Goal: Use online tool/utility: Utilize a website feature to perform a specific function

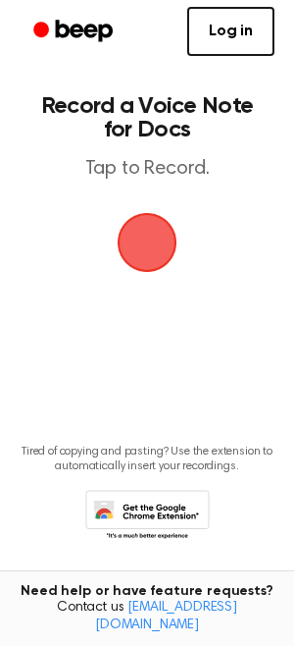
scroll to position [16, 0]
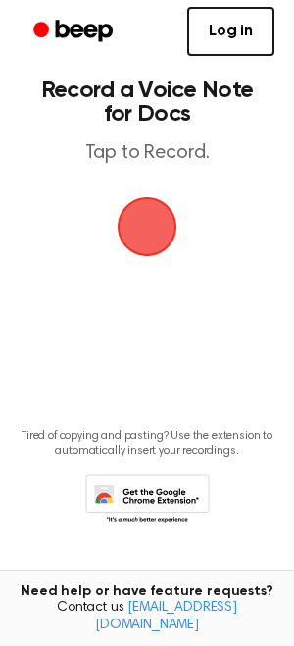
click at [137, 230] on span "button" at bounding box center [147, 226] width 55 height 55
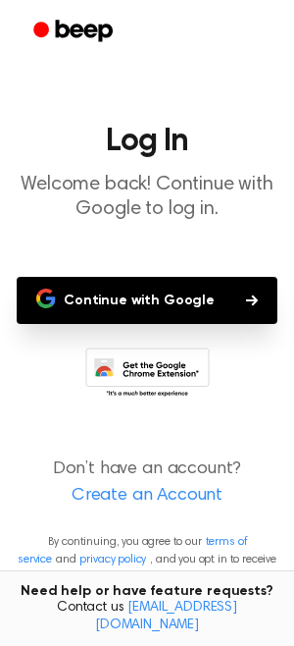
click at [144, 288] on button "Continue with Google" at bounding box center [147, 300] width 261 height 47
click at [139, 292] on button "Continue with Google" at bounding box center [147, 300] width 261 height 47
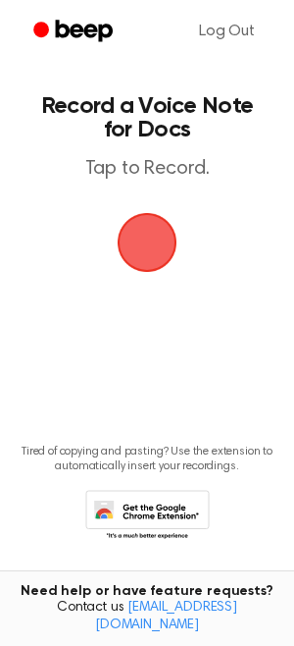
click at [150, 236] on span "button" at bounding box center [148, 243] width 60 height 60
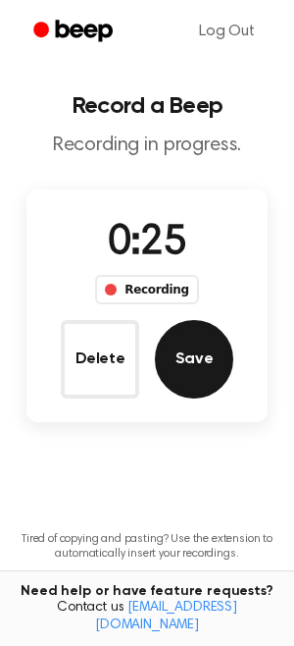
click at [222, 372] on button "Save" at bounding box center [194, 359] width 79 height 79
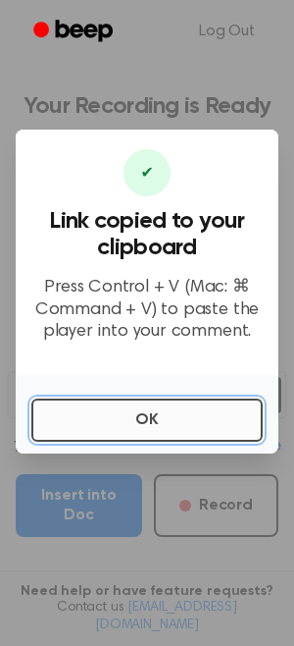
click at [112, 400] on button "OK" at bounding box center [147, 419] width 232 height 43
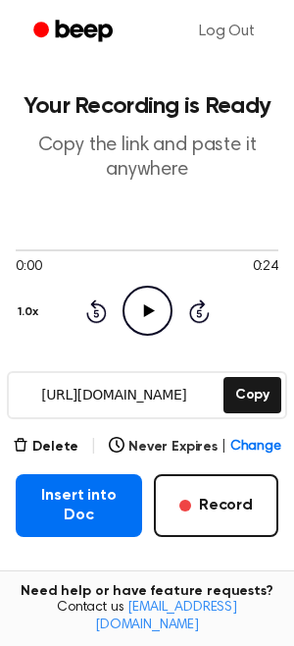
click at [150, 320] on icon "Play Audio" at bounding box center [148, 311] width 50 height 50
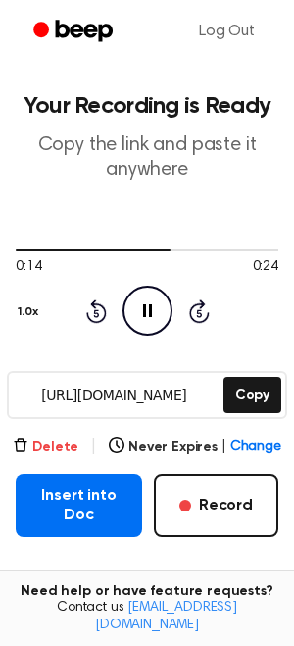
click at [50, 437] on button "Delete" at bounding box center [46, 447] width 66 height 21
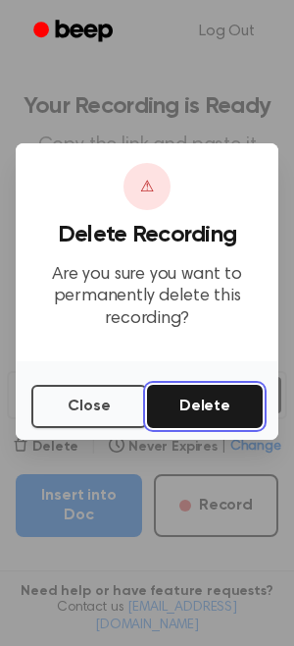
click at [211, 396] on button "Delete" at bounding box center [205, 406] width 116 height 43
click at [208, 400] on button "Delete" at bounding box center [205, 406] width 116 height 43
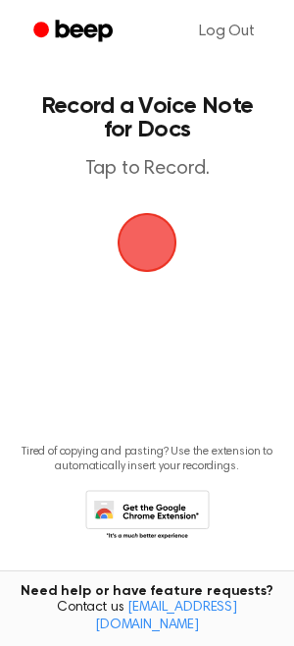
click at [161, 273] on span "button" at bounding box center [148, 243] width 60 height 60
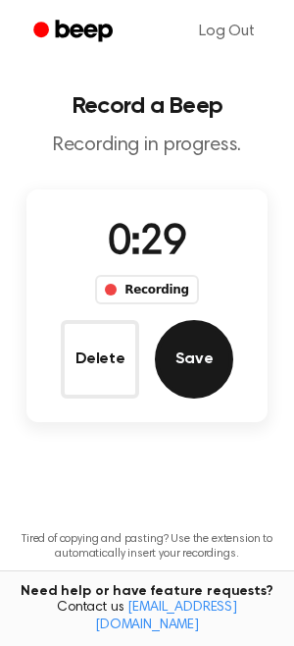
click at [172, 349] on button "Save" at bounding box center [194, 359] width 79 height 79
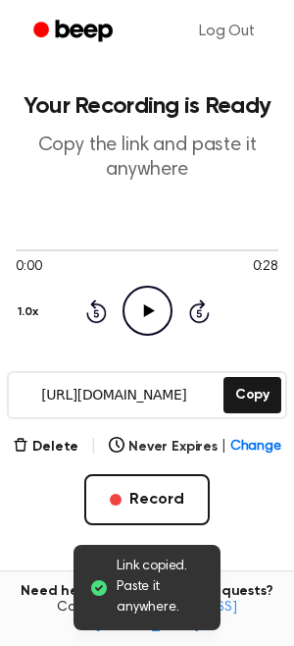
click at [141, 305] on icon "Play Audio" at bounding box center [148, 311] width 50 height 50
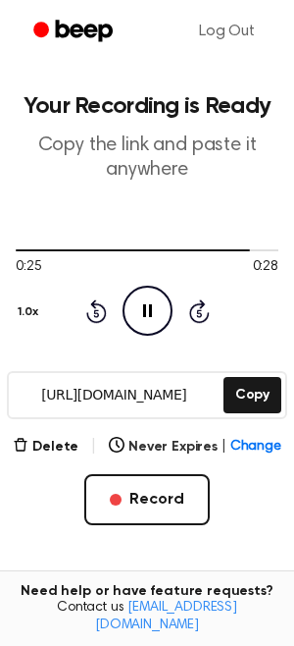
click at [176, 405] on input "https://beep.audio/Ugak1Dc" at bounding box center [114, 395] width 211 height 44
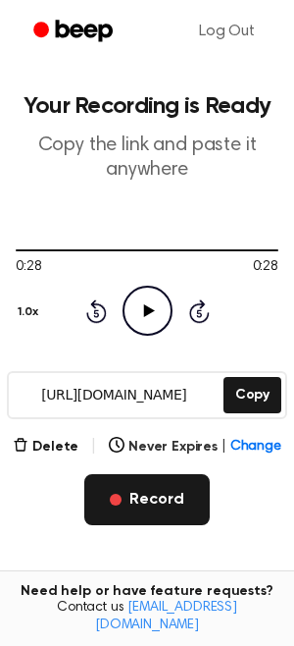
click at [171, 494] on button "Record" at bounding box center [146, 499] width 125 height 51
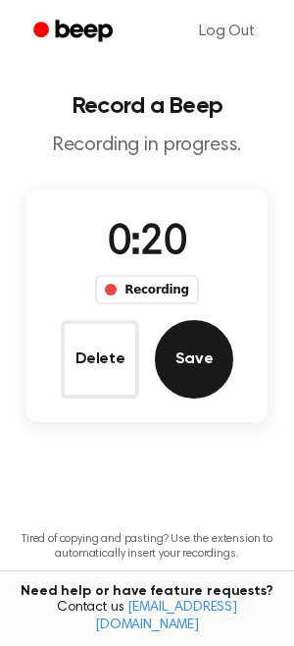
click at [216, 354] on button "Save" at bounding box center [194, 359] width 79 height 79
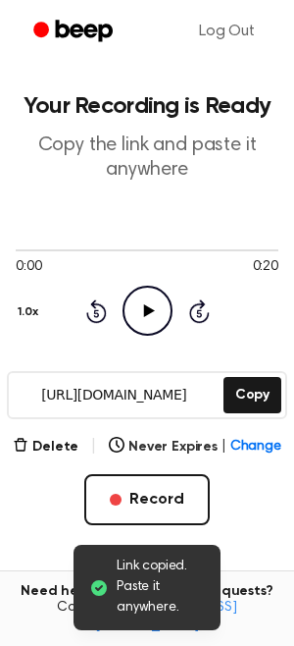
click at [155, 317] on icon "Play Audio" at bounding box center [148, 311] width 50 height 50
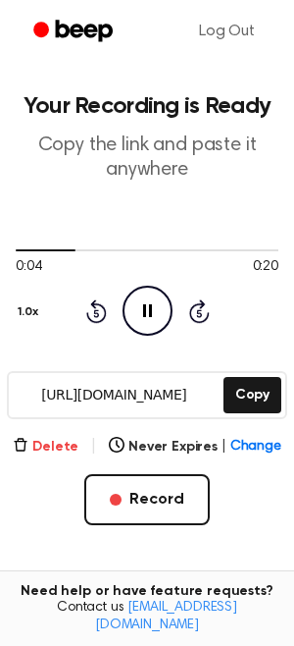
click at [39, 441] on button "Delete" at bounding box center [46, 447] width 66 height 21
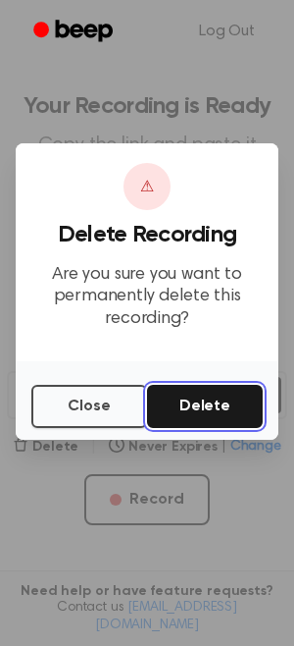
click at [233, 401] on button "Delete" at bounding box center [205, 406] width 116 height 43
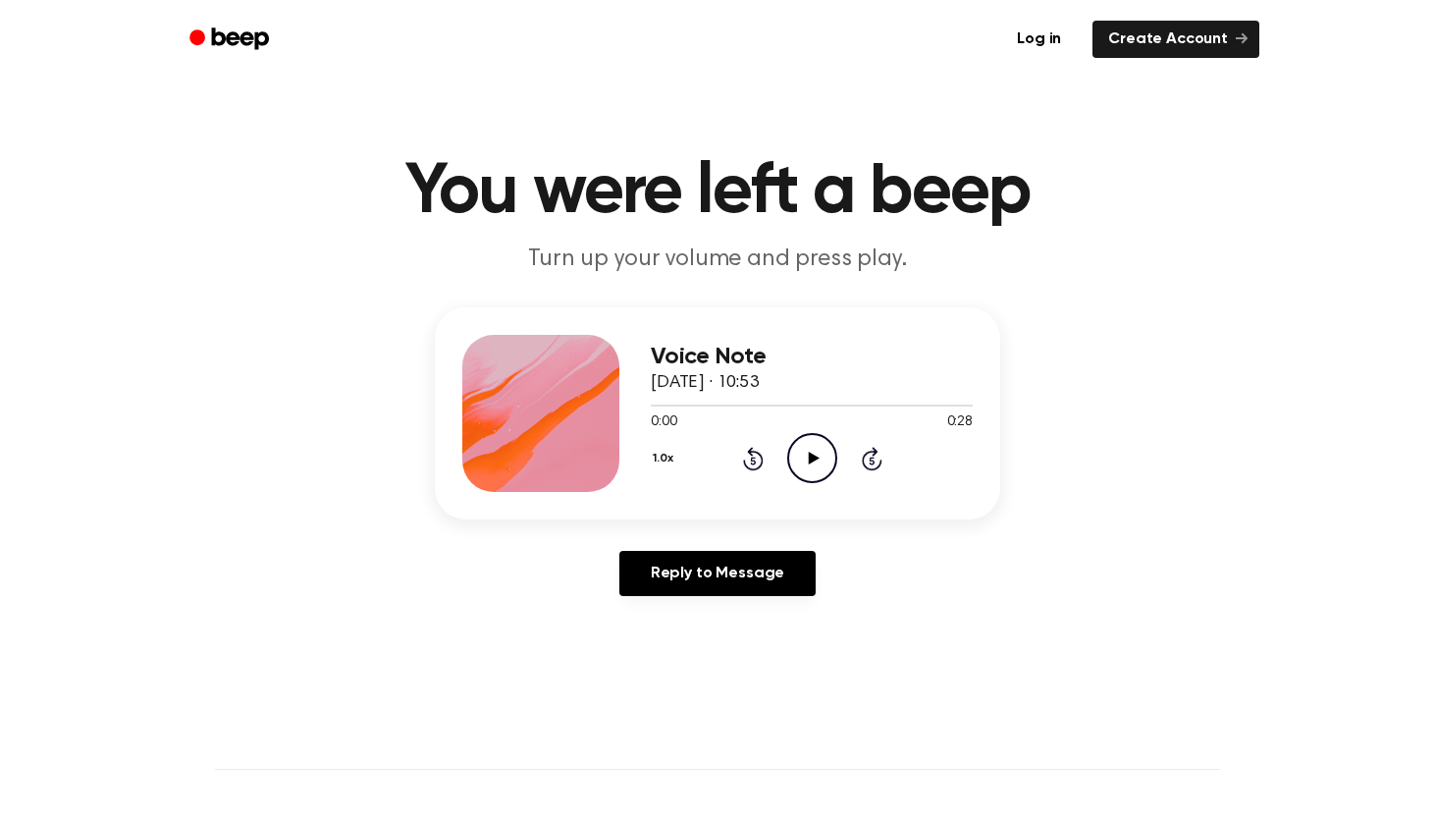
click at [808, 465] on icon "Play Audio" at bounding box center [812, 458] width 50 height 50
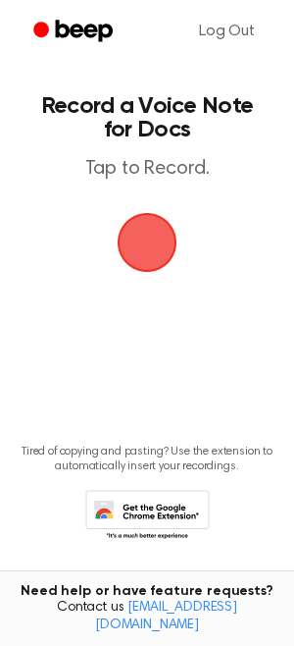
click at [132, 253] on span "button" at bounding box center [147, 242] width 55 height 55
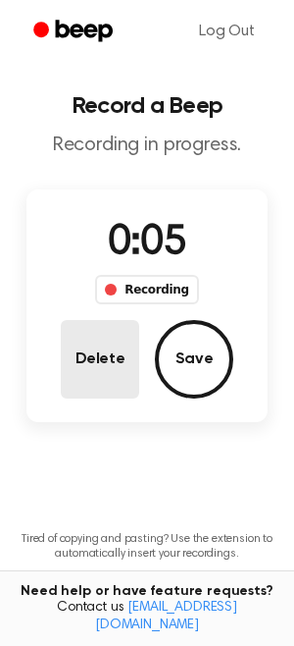
click at [73, 366] on button "Delete" at bounding box center [100, 359] width 79 height 79
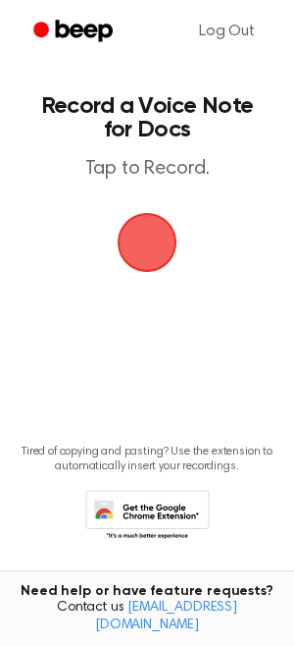
click at [146, 231] on span "button" at bounding box center [147, 242] width 79 height 79
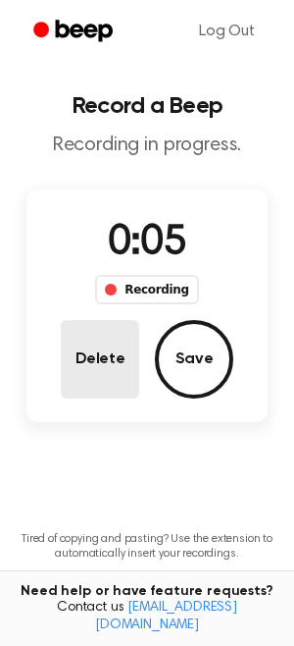
click at [76, 346] on button "Delete" at bounding box center [100, 359] width 79 height 79
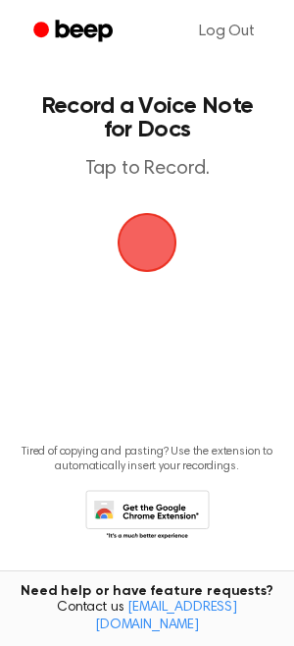
click at [138, 270] on span "button" at bounding box center [147, 242] width 55 height 55
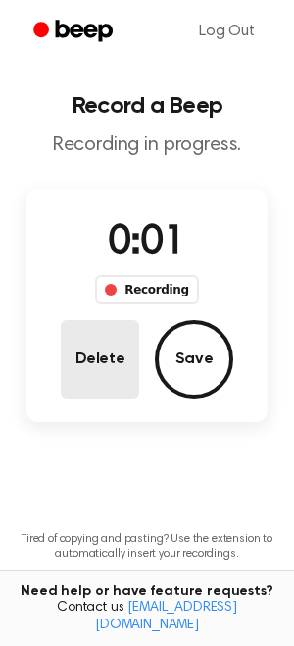
click at [114, 332] on button "Delete" at bounding box center [100, 359] width 79 height 79
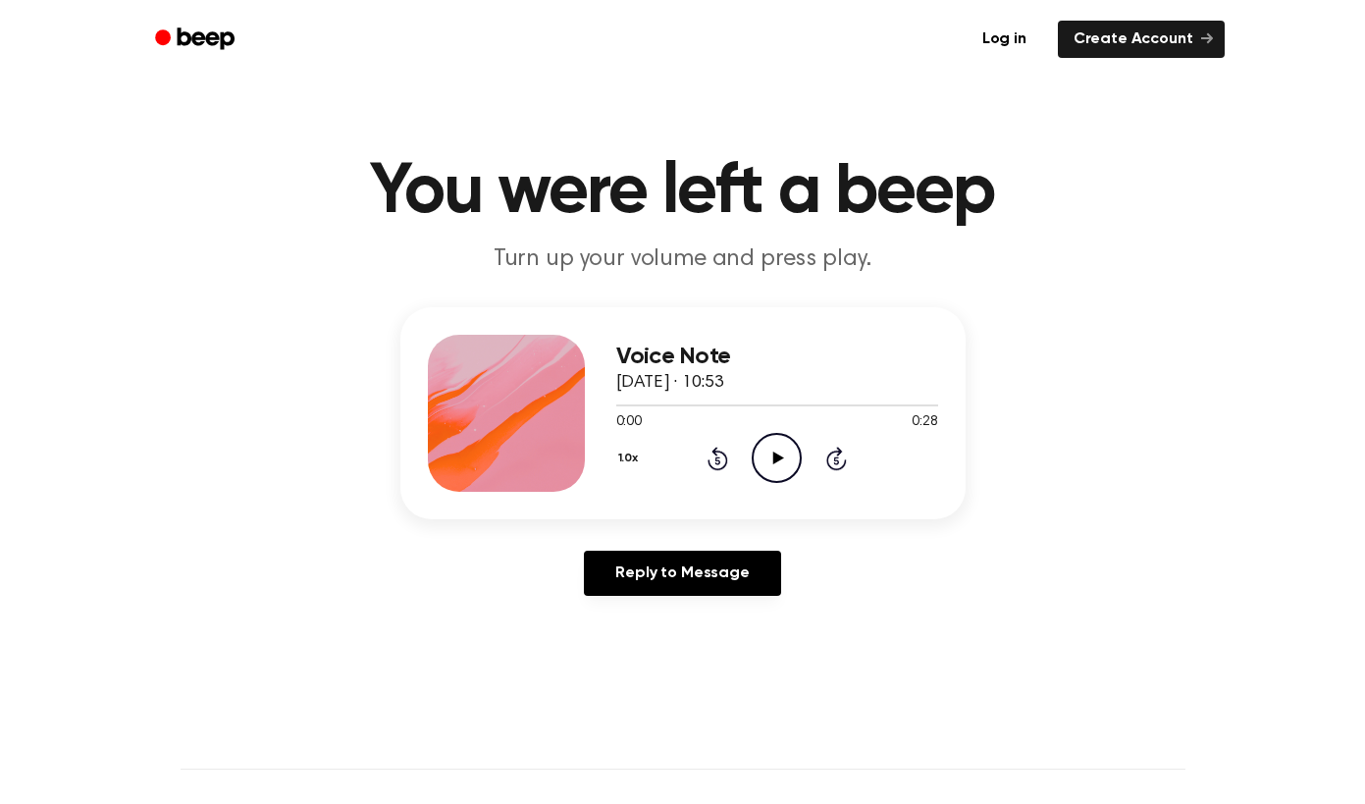
click at [784, 459] on icon "Play Audio" at bounding box center [777, 458] width 50 height 50
